Goal: Information Seeking & Learning: Learn about a topic

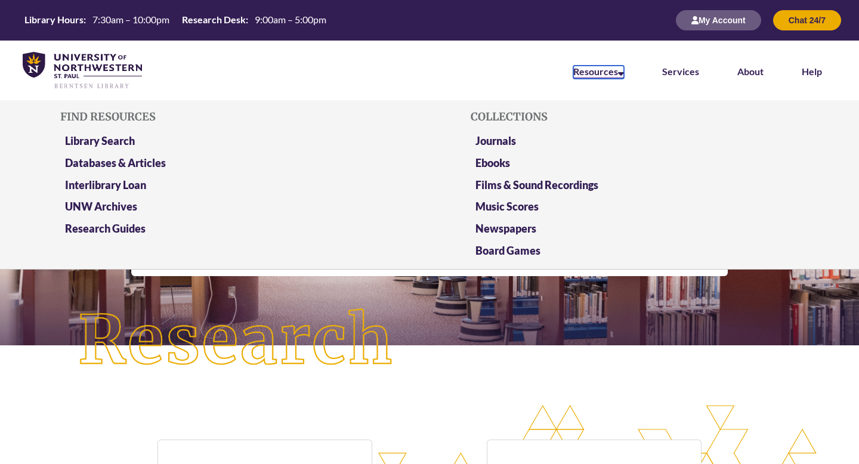
click at [611, 76] on link "Resources" at bounding box center [598, 72] width 51 height 13
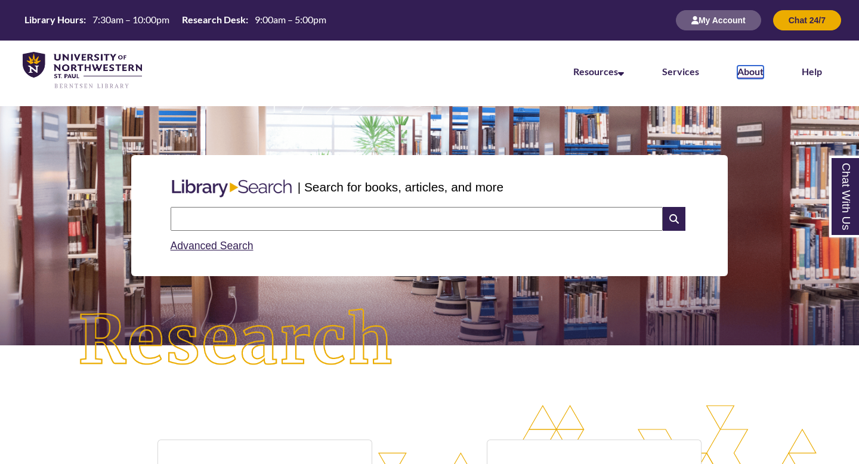
click at [763, 72] on link "About" at bounding box center [750, 72] width 26 height 13
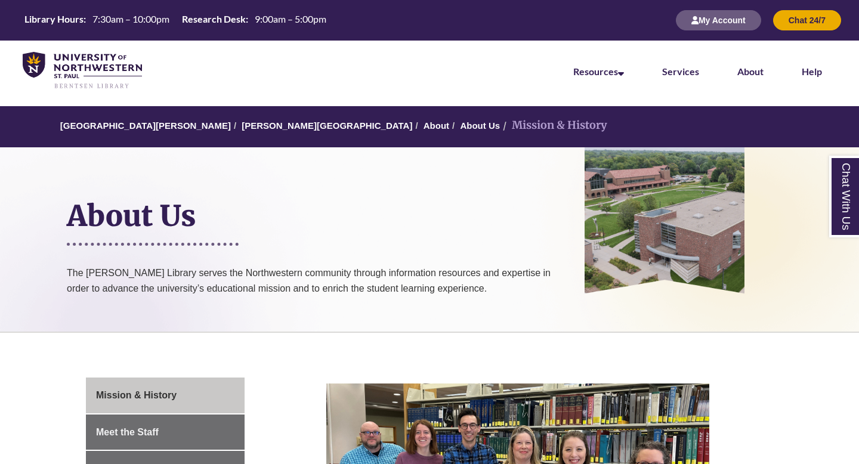
click at [132, 133] on li "University of Northwestern - St. Paul" at bounding box center [145, 126] width 171 height 14
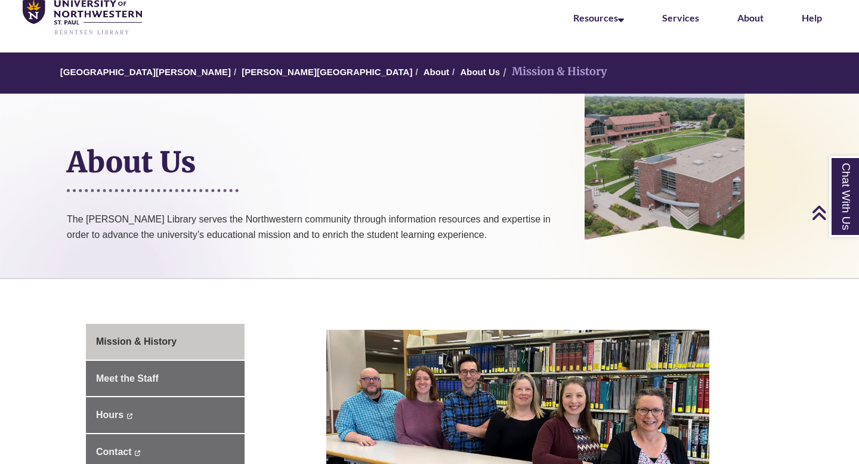
scroll to position [41, 0]
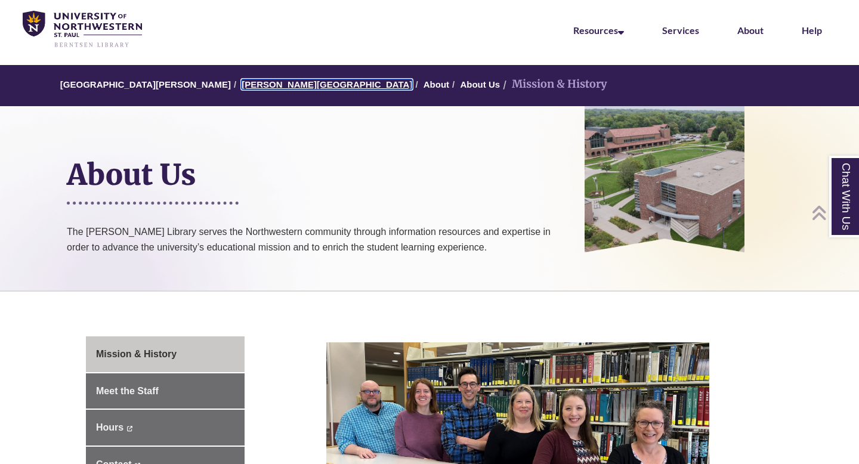
click at [283, 80] on link "[PERSON_NAME][GEOGRAPHIC_DATA]" at bounding box center [327, 84] width 171 height 10
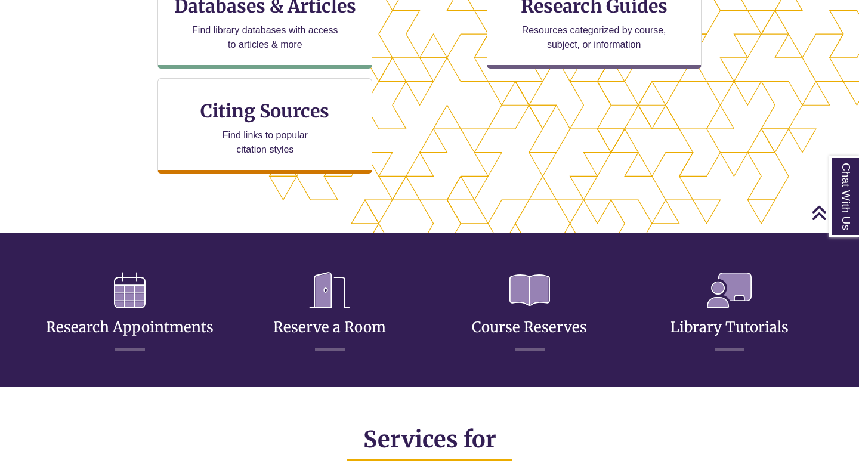
scroll to position [468, 0]
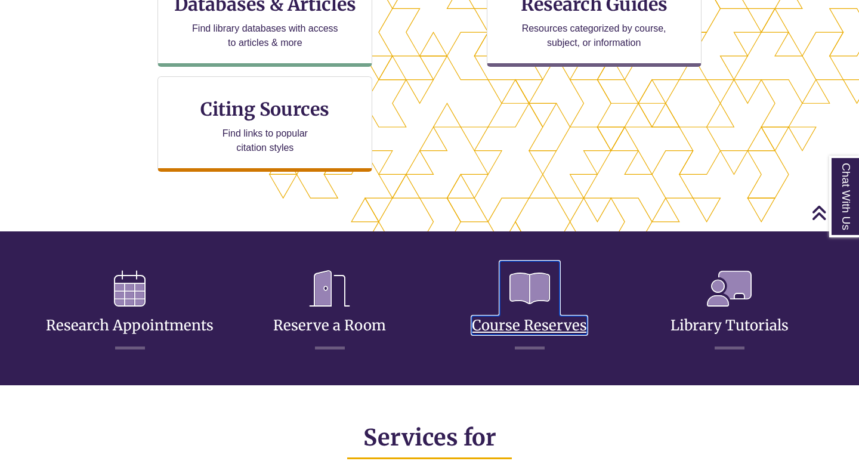
click at [530, 299] on icon at bounding box center [530, 288] width 60 height 55
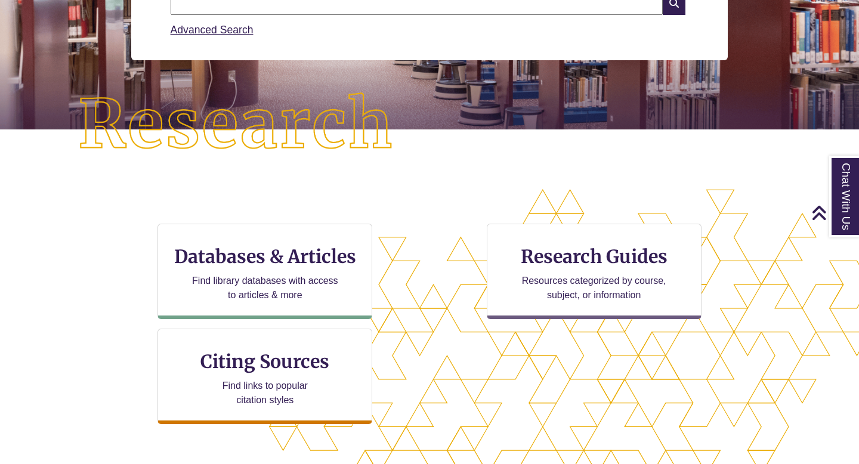
scroll to position [47, 0]
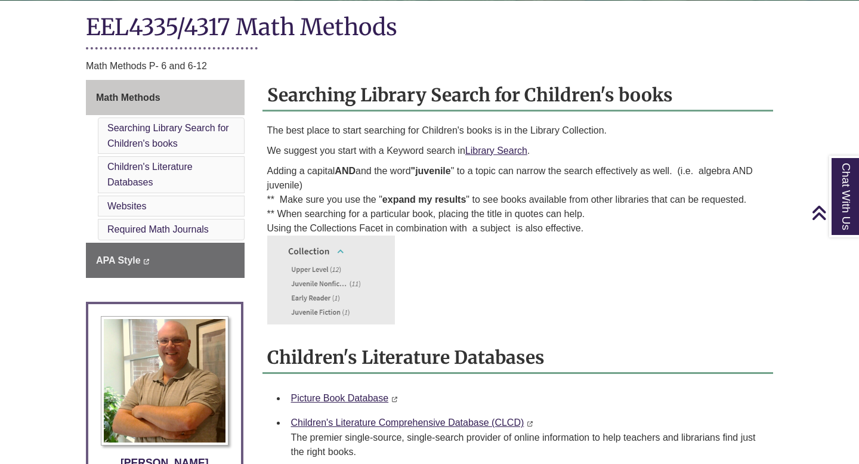
scroll to position [334, 0]
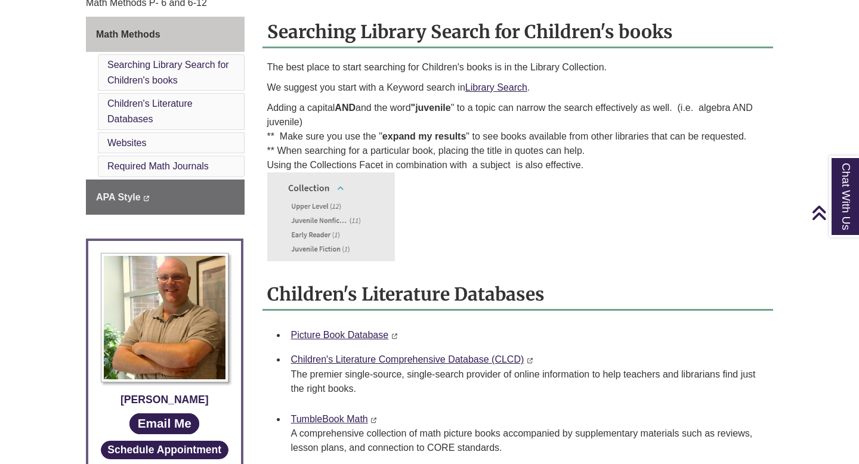
click at [330, 222] on img at bounding box center [331, 216] width 128 height 89
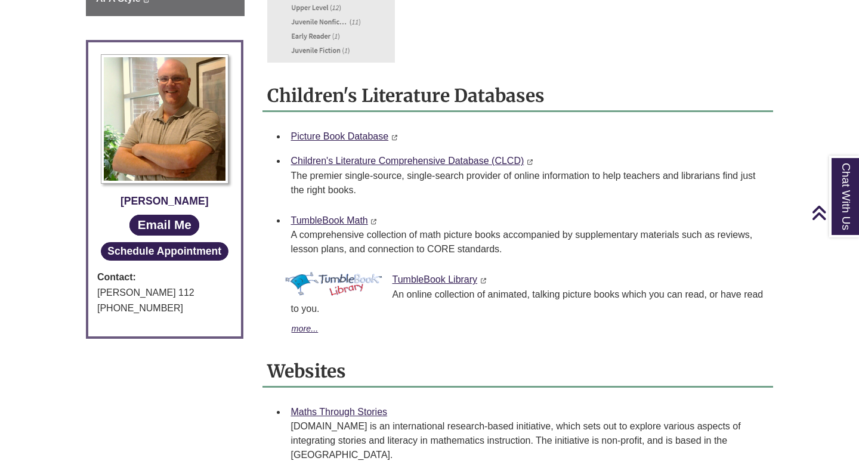
scroll to position [520, 0]
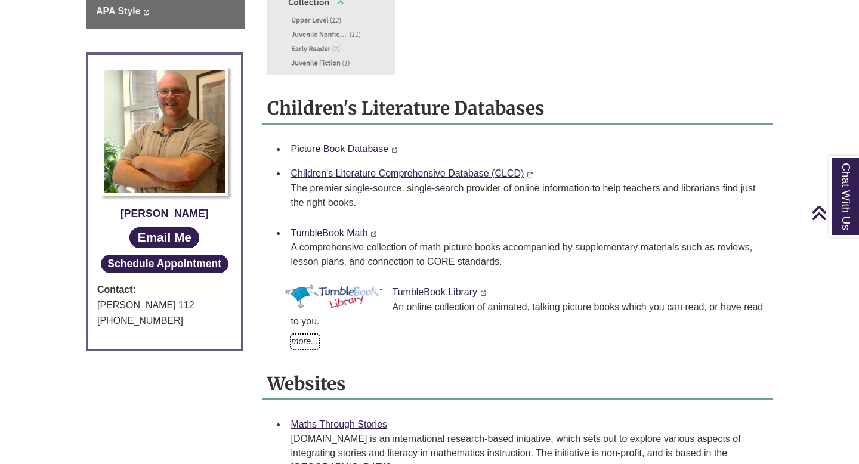
click at [310, 341] on button "more..." at bounding box center [305, 342] width 28 height 14
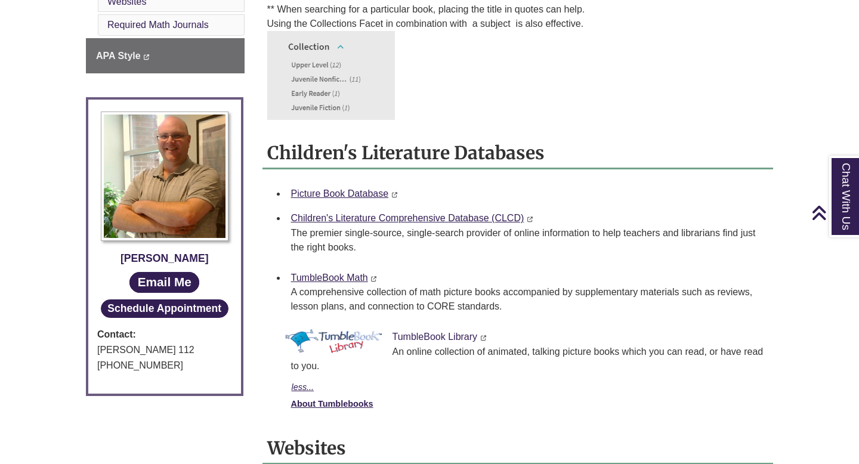
scroll to position [478, 0]
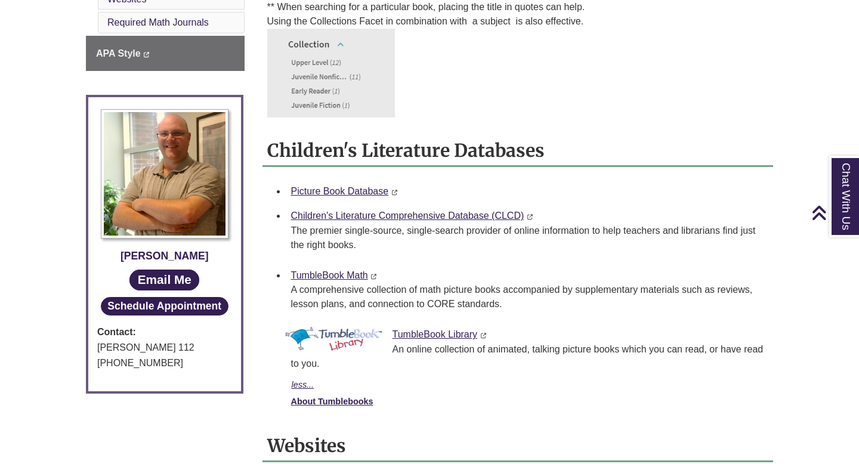
click at [359, 184] on div "Picture Book Database This link opens in a new window This link opens in a new …" at bounding box center [527, 192] width 473 height 16
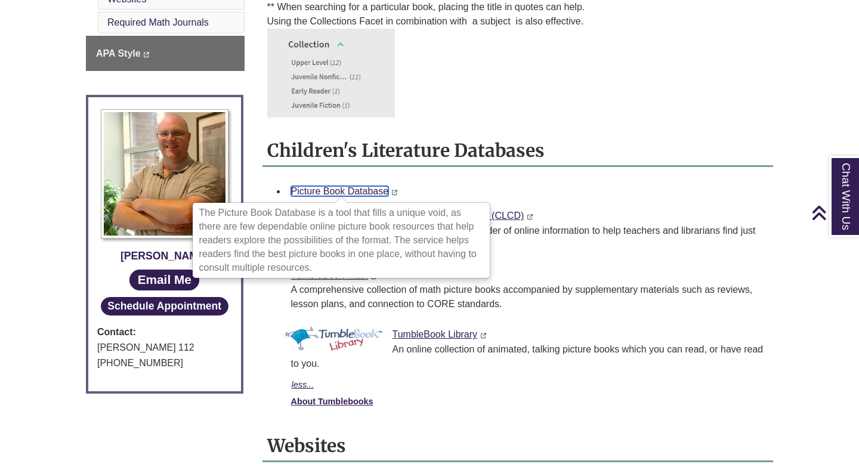
click at [355, 193] on link "Picture Book Database" at bounding box center [340, 191] width 98 height 10
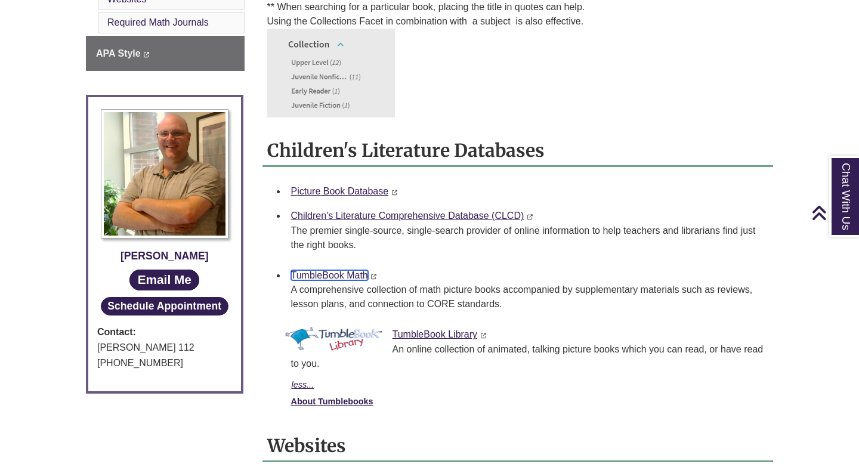
click at [348, 272] on link "TumbleBook Math" at bounding box center [329, 275] width 77 height 10
click at [357, 276] on link "TumbleBook Math" at bounding box center [329, 275] width 77 height 10
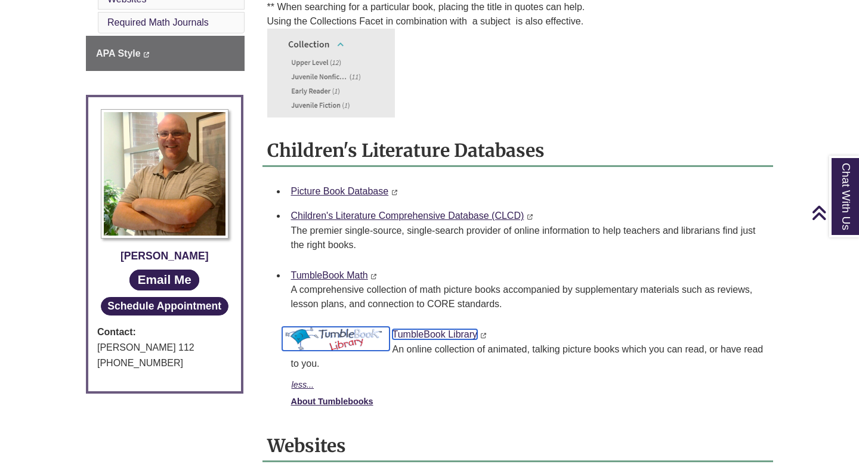
click at [428, 336] on link "TumbleBook Library" at bounding box center [434, 334] width 85 height 10
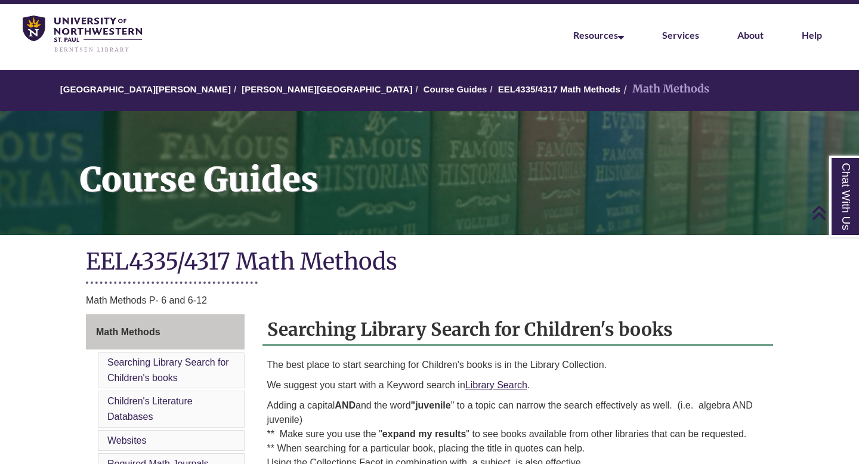
scroll to position [0, 0]
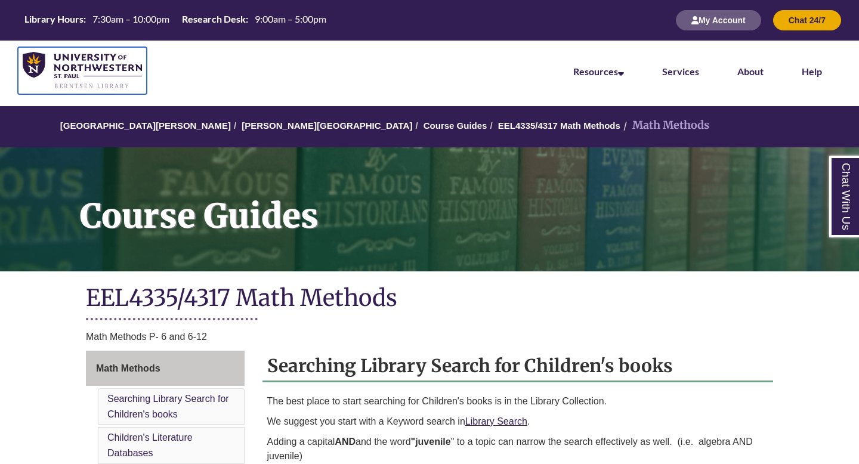
click at [48, 61] on img at bounding box center [82, 71] width 119 height 38
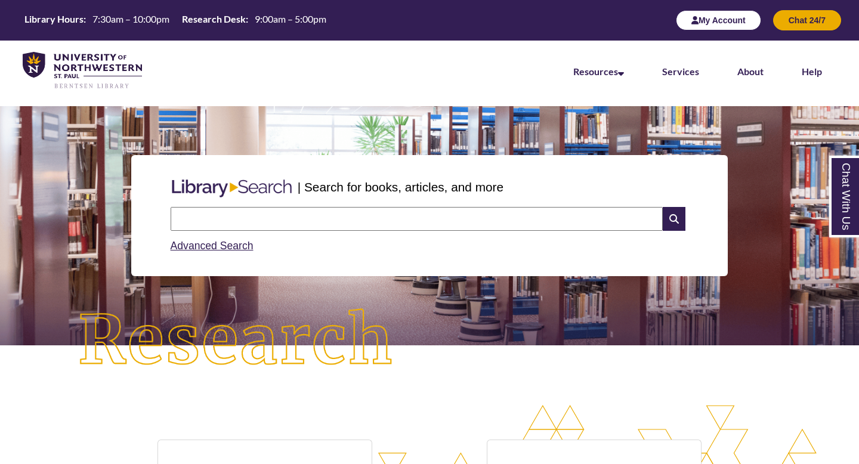
click at [727, 23] on button "My Account" at bounding box center [718, 20] width 85 height 20
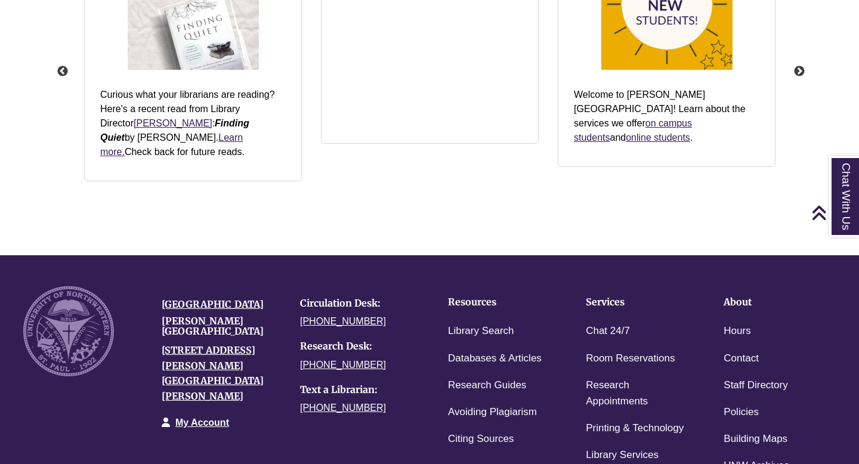
scroll to position [1616, 0]
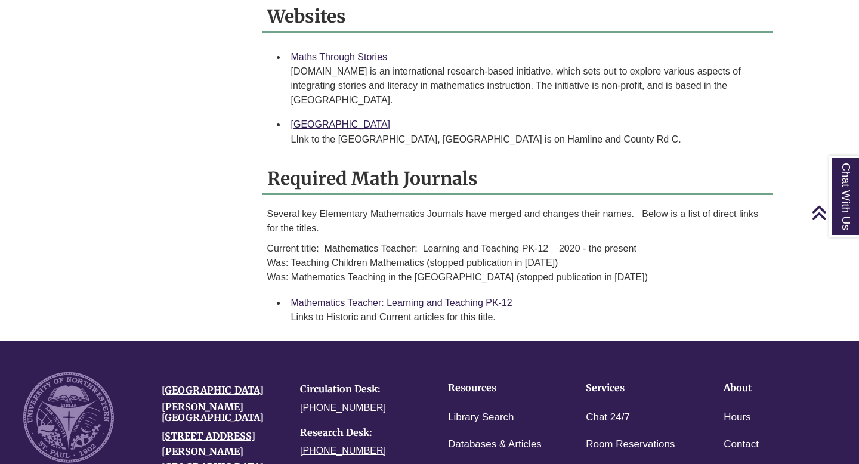
scroll to position [896, 0]
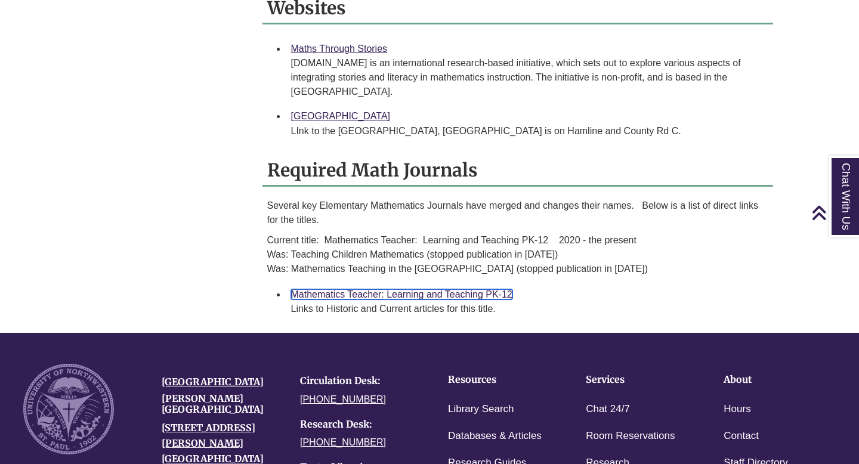
click at [356, 289] on link "Mathematics Teacher: Learning and Teaching PK-12" at bounding box center [401, 294] width 221 height 10
